Goal: Task Accomplishment & Management: Complete application form

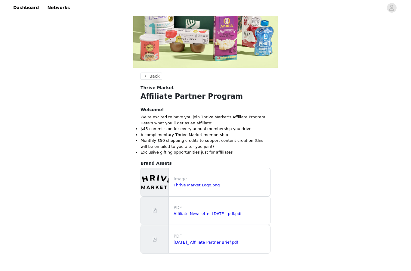
scroll to position [93, 0]
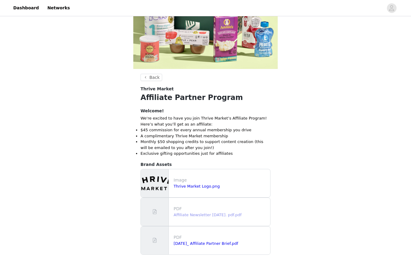
click at [201, 215] on link "Affiliate Newsletter [DATE]. pdf.pdf" at bounding box center [208, 215] width 68 height 5
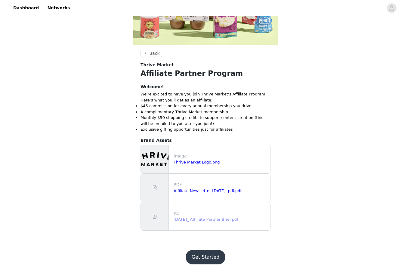
click at [231, 219] on link "[DATE]_ Affiliate Partner Brief.pdf" at bounding box center [206, 219] width 65 height 5
click at [203, 264] on button "Get Started" at bounding box center [206, 257] width 40 height 14
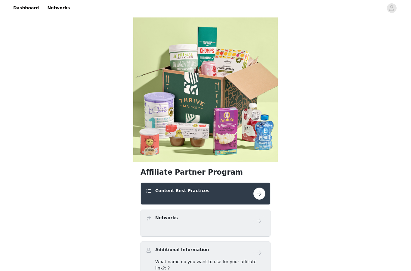
click at [262, 191] on button "button" at bounding box center [260, 194] width 12 height 12
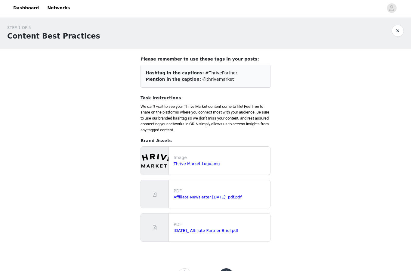
scroll to position [25, 0]
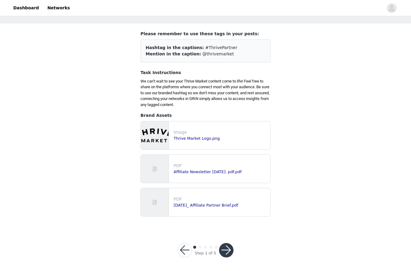
click at [227, 255] on button "button" at bounding box center [226, 250] width 14 height 14
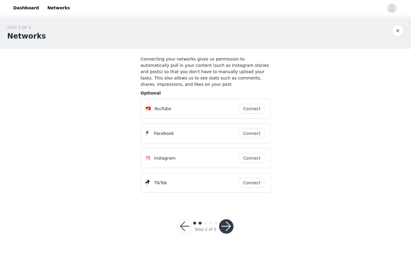
click at [260, 155] on button "Connect" at bounding box center [252, 158] width 27 height 10
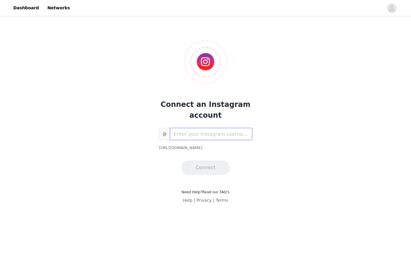
click at [204, 134] on input "text" at bounding box center [211, 134] width 82 height 12
type input "Mom_rhythms"
click at [212, 162] on button "Connect" at bounding box center [205, 168] width 49 height 14
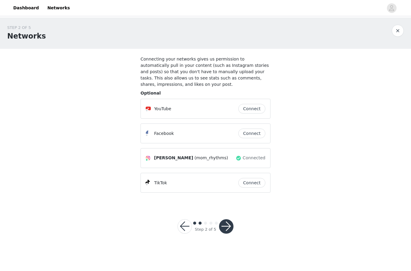
click at [258, 180] on button "Connect" at bounding box center [252, 183] width 27 height 10
click at [227, 230] on button "button" at bounding box center [226, 226] width 14 height 14
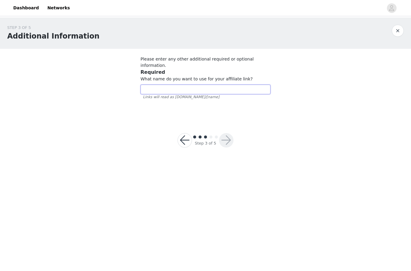
click at [185, 85] on input "text" at bounding box center [206, 90] width 130 height 10
type input "ToriSmith"
click at [0, 0] on html "Dashboard Networks STEP 3 OF 5 Additional Information Please enter any other ad…" at bounding box center [205, 135] width 411 height 271
click at [227, 133] on button "button" at bounding box center [226, 140] width 14 height 14
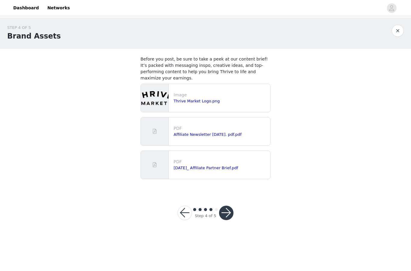
click at [232, 212] on button "button" at bounding box center [226, 213] width 14 height 14
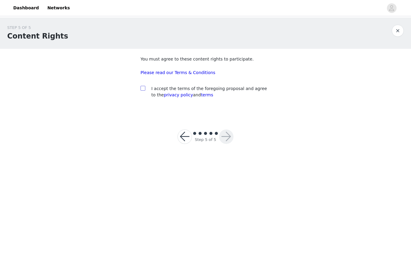
click at [144, 90] on input "checkbox" at bounding box center [143, 88] width 4 height 4
checkbox input "true"
click at [228, 136] on button "button" at bounding box center [226, 137] width 14 height 14
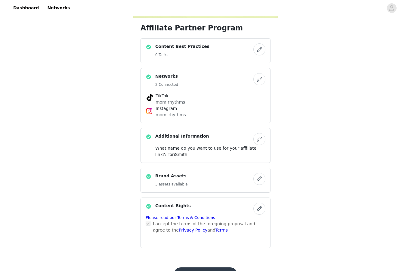
scroll to position [144, 0]
click at [197, 271] on button "Submit Proposal" at bounding box center [206, 274] width 64 height 14
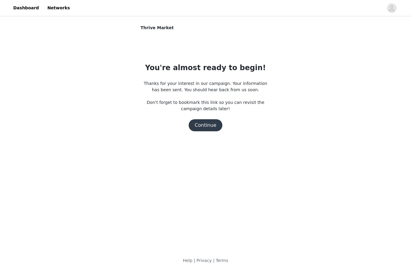
scroll to position [0, 0]
click at [213, 124] on button "Continue" at bounding box center [206, 125] width 34 height 12
